Goal: Task Accomplishment & Management: Use online tool/utility

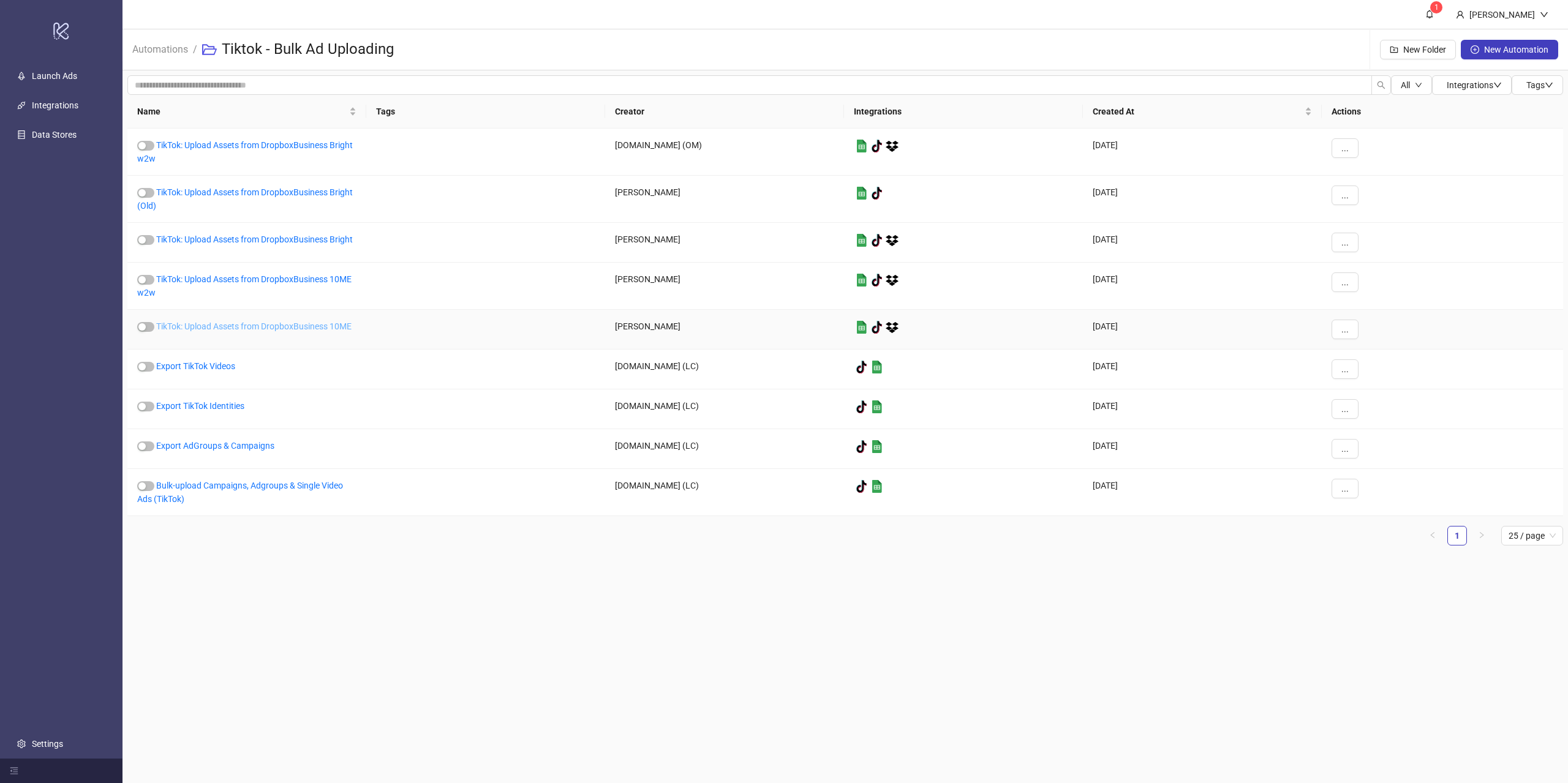
click at [240, 327] on link "TikTok: Upload Assets from DropboxBusiness 10ME" at bounding box center [254, 326] width 195 height 9
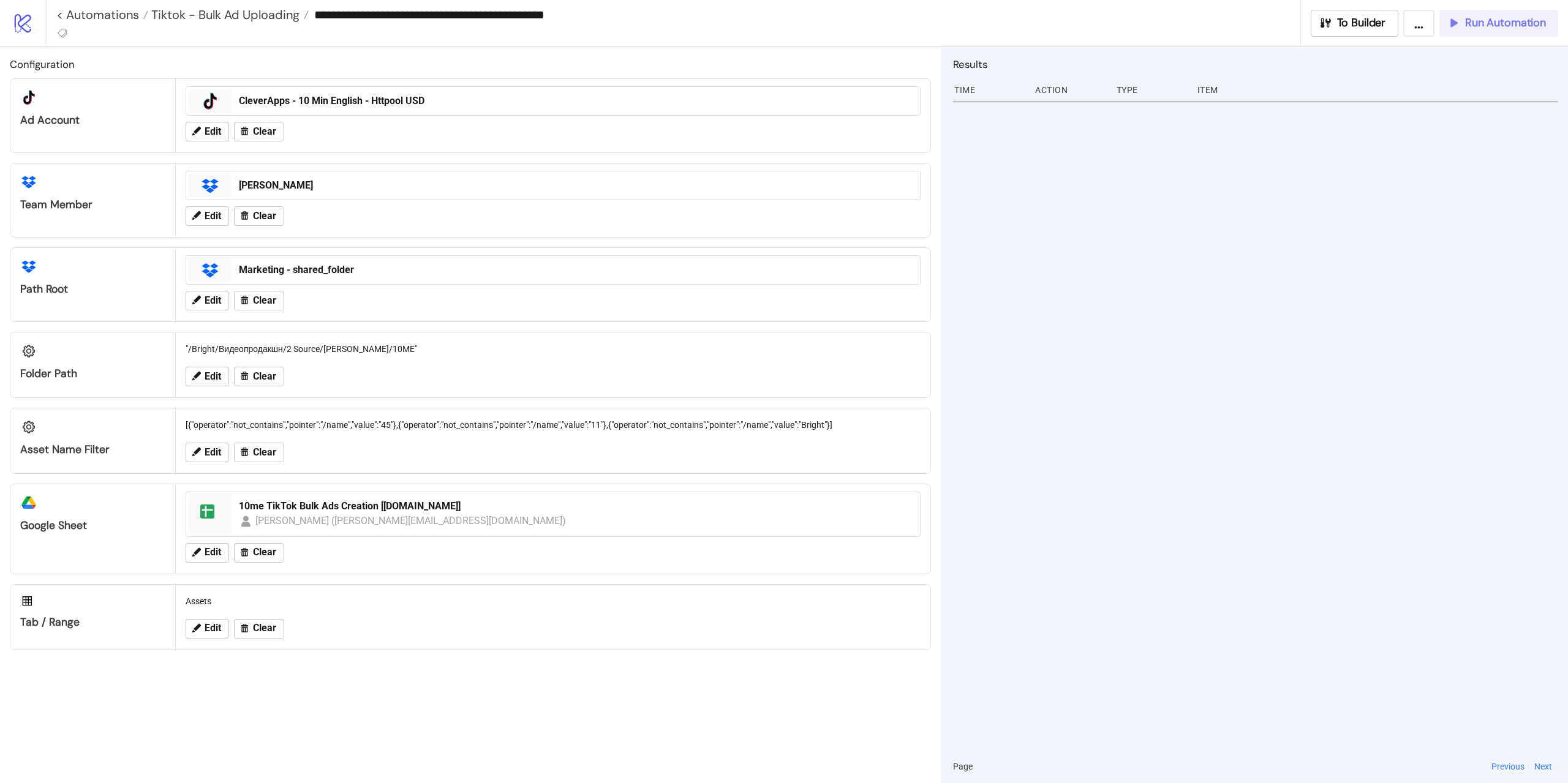
click at [1456, 24] on icon "button" at bounding box center [1453, 23] width 12 height 12
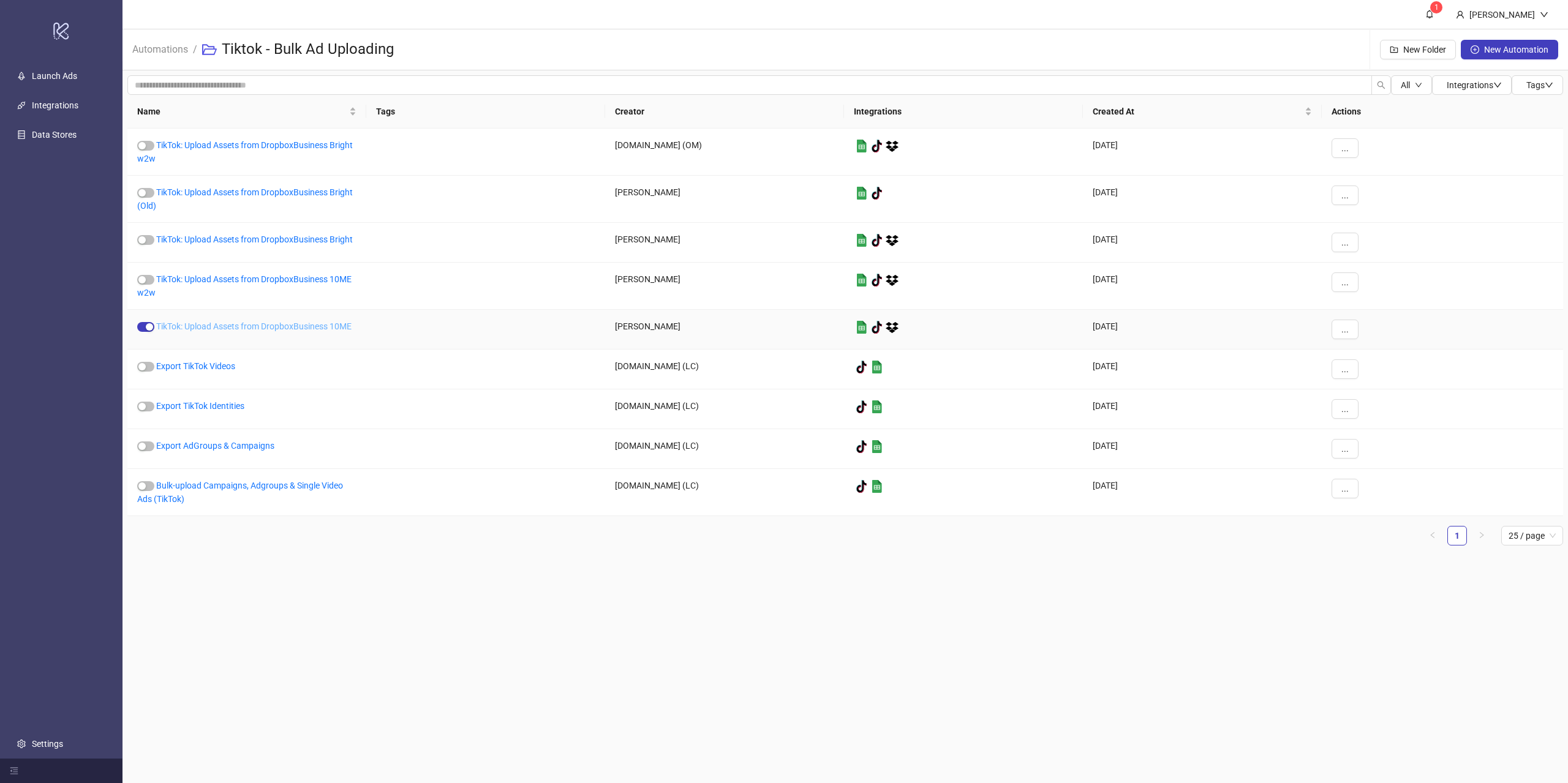
click at [267, 322] on link "TikTok: Upload Assets from DropboxBusiness 10ME" at bounding box center [254, 326] width 195 height 9
click at [243, 237] on link "TikTok: Upload Assets from DropboxBusiness Bright" at bounding box center [255, 239] width 197 height 9
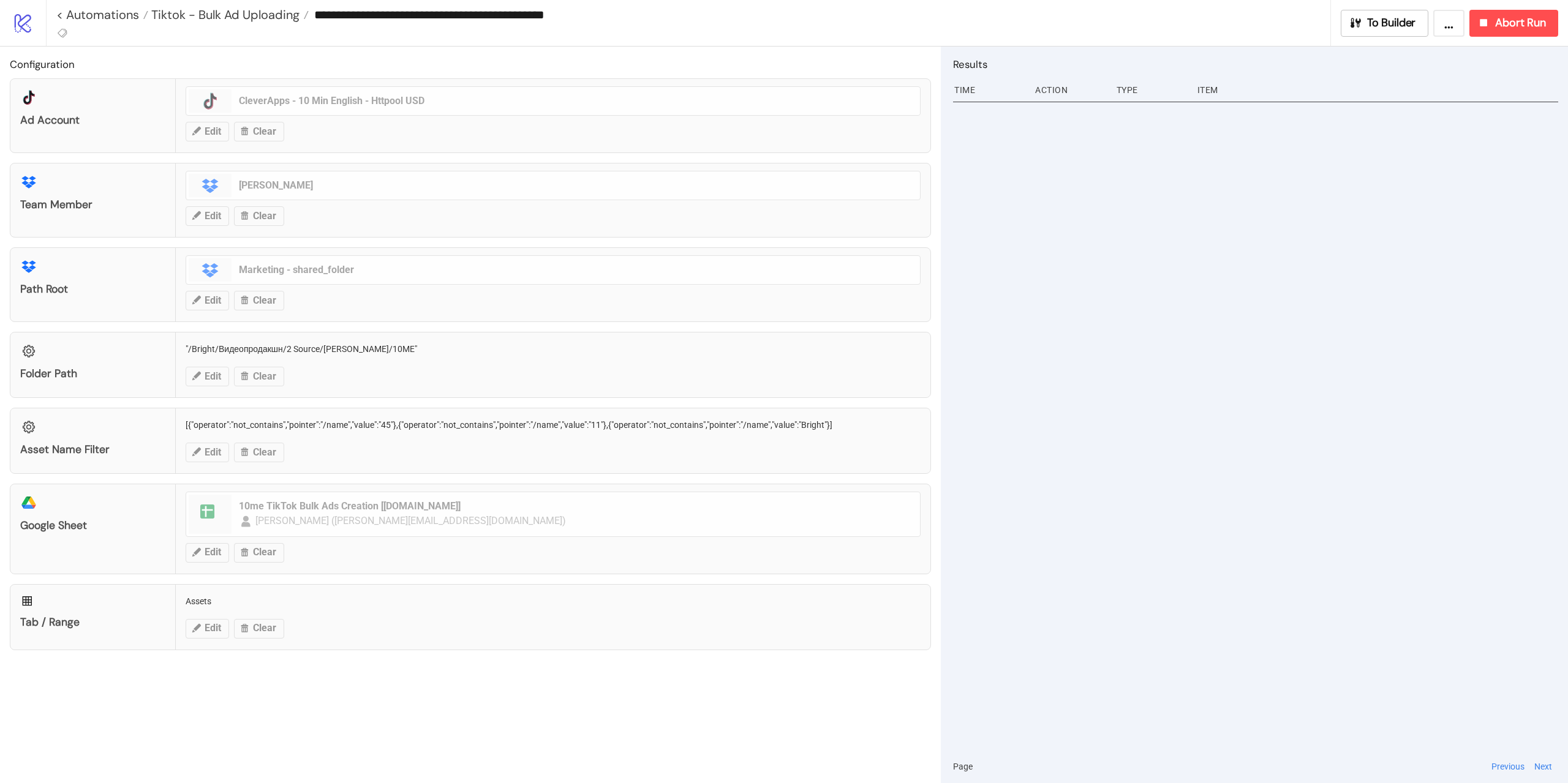
type input "**********"
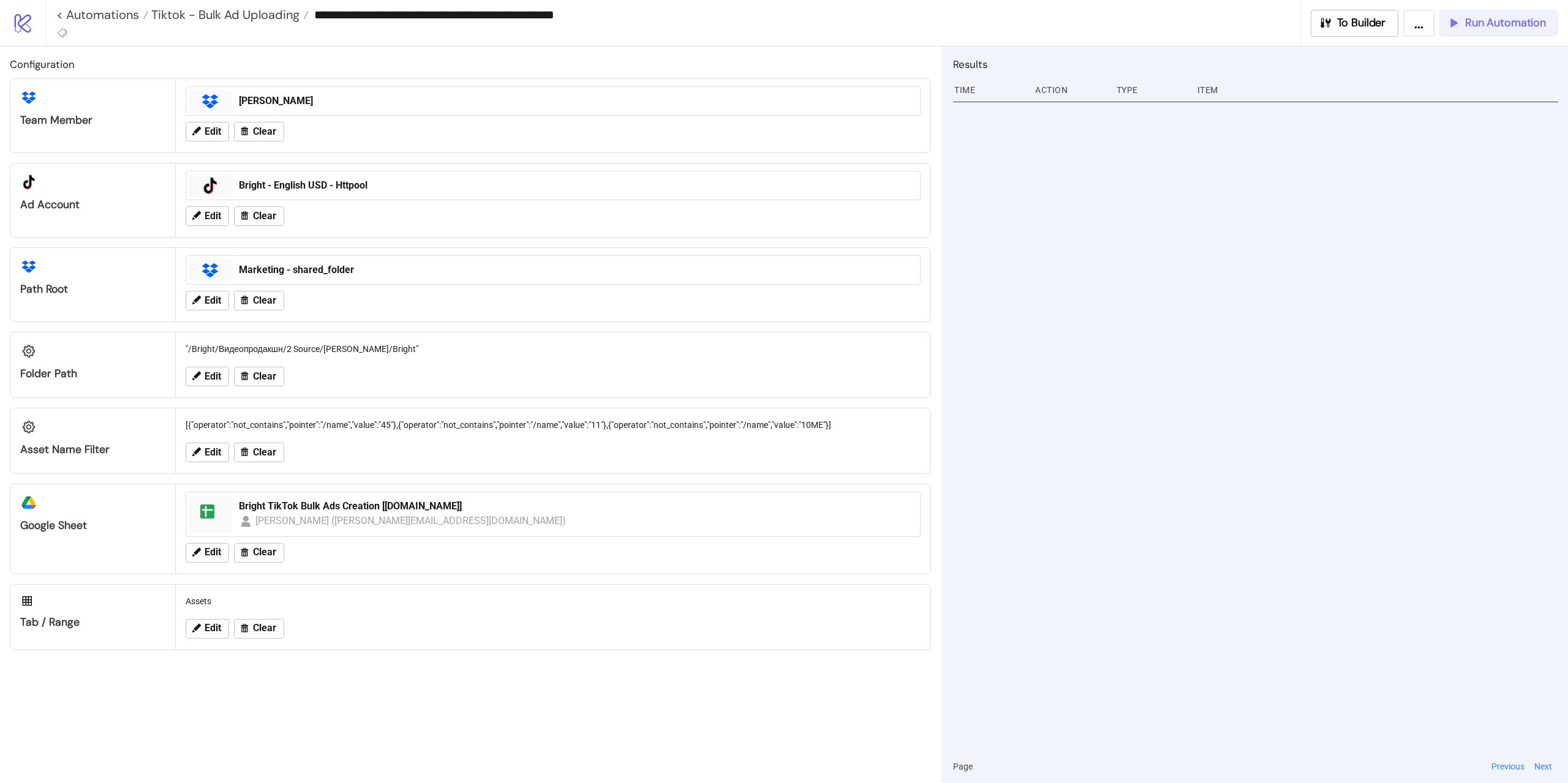
click at [1473, 16] on span "Run Automation" at bounding box center [1505, 23] width 81 height 14
